Goal: Find contact information: Find contact information

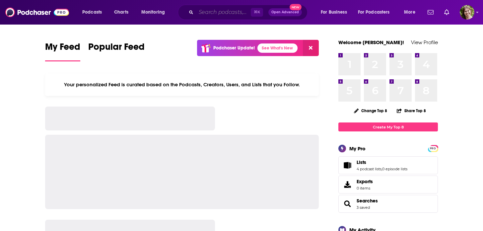
click at [200, 10] on input "Search podcasts, credits, & more..." at bounding box center [223, 12] width 55 height 11
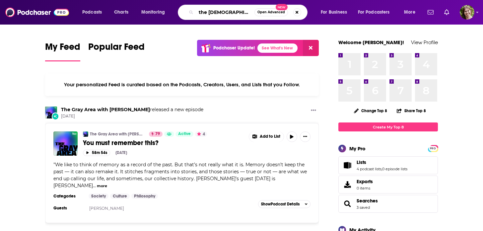
type input "the [DEMOGRAPHIC_DATA] echo"
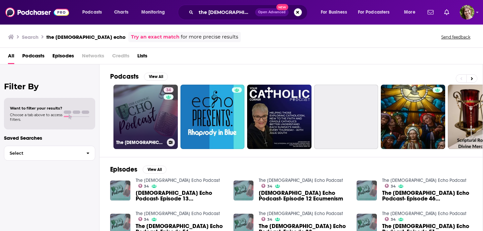
click at [143, 99] on link "34 The [DEMOGRAPHIC_DATA] Echo Podcast" at bounding box center [145, 117] width 64 height 64
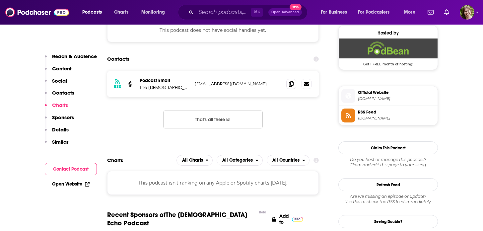
scroll to position [481, 0]
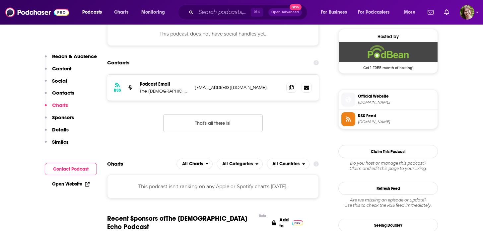
click at [242, 88] on p "[EMAIL_ADDRESS][DOMAIN_NAME]" at bounding box center [238, 88] width 86 height 6
click at [291, 89] on icon at bounding box center [291, 87] width 5 height 5
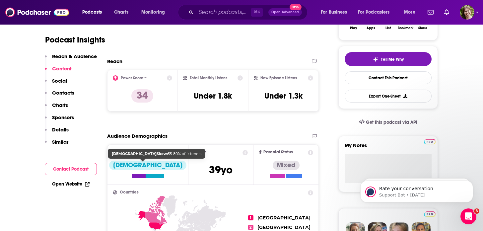
scroll to position [0, 0]
